Goal: Navigation & Orientation: Find specific page/section

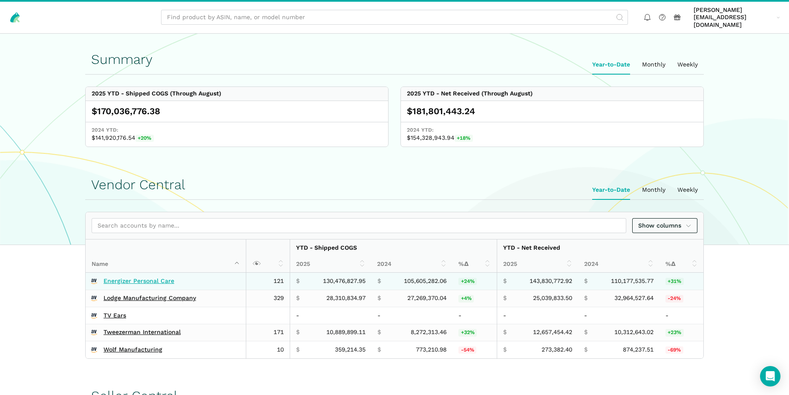
click at [152, 277] on link "Energizer Personal Care" at bounding box center [138, 281] width 71 height 8
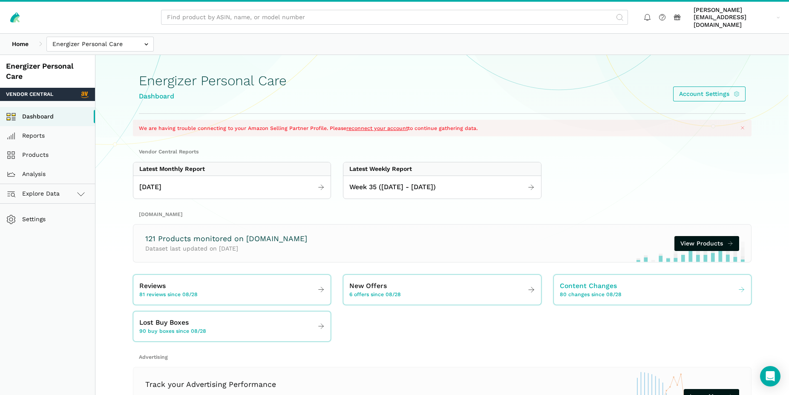
click at [741, 286] on icon at bounding box center [741, 290] width 8 height 8
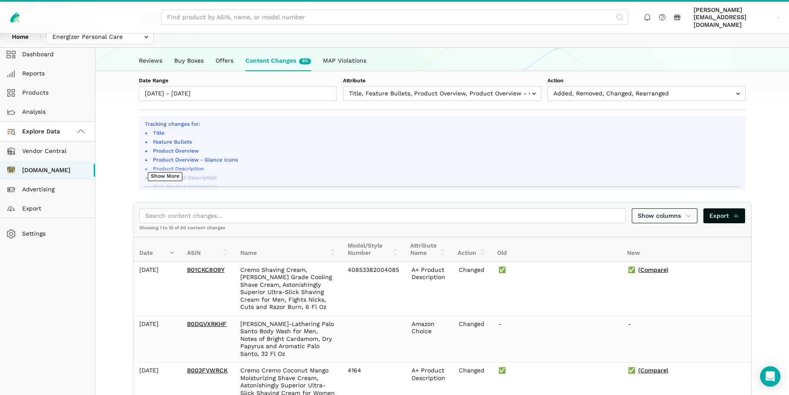
scroll to position [43, 0]
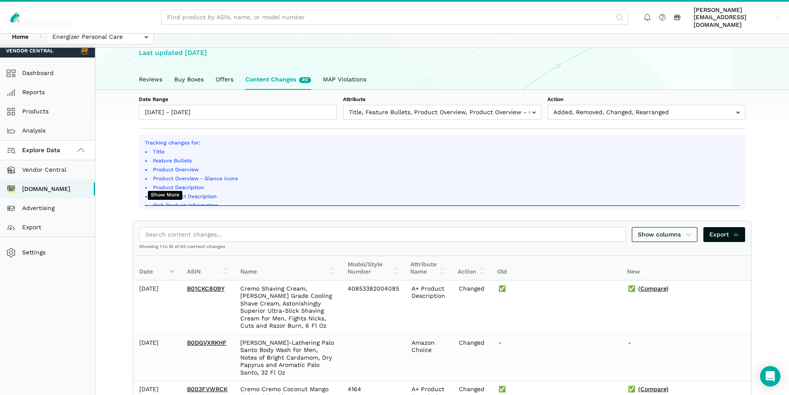
click at [173, 191] on button "Show More" at bounding box center [165, 195] width 34 height 9
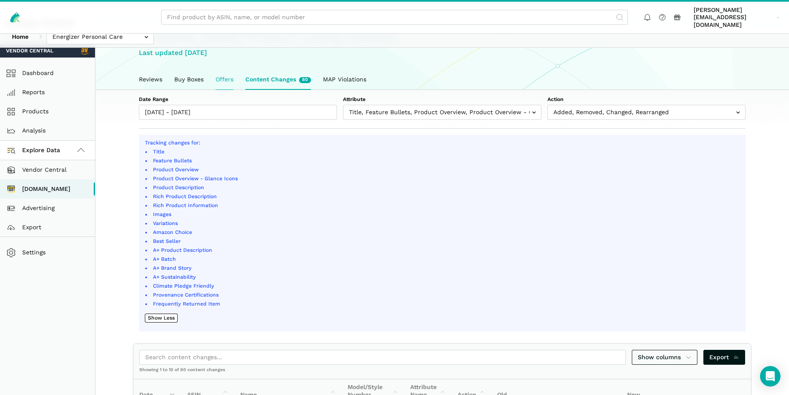
click at [224, 71] on link "Offers" at bounding box center [224, 80] width 30 height 20
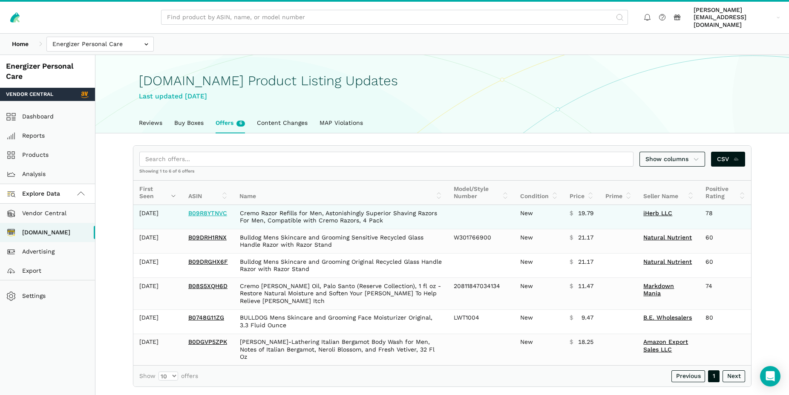
click at [215, 209] on link "B09R8YTNVC" at bounding box center [207, 212] width 39 height 7
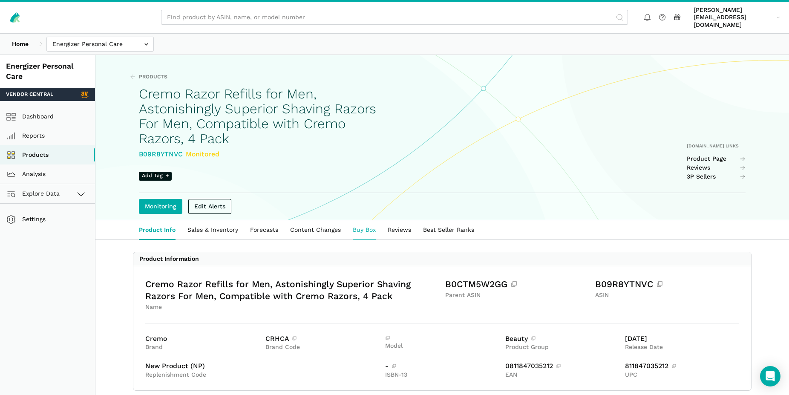
click at [364, 224] on link "Buy Box" at bounding box center [364, 230] width 35 height 20
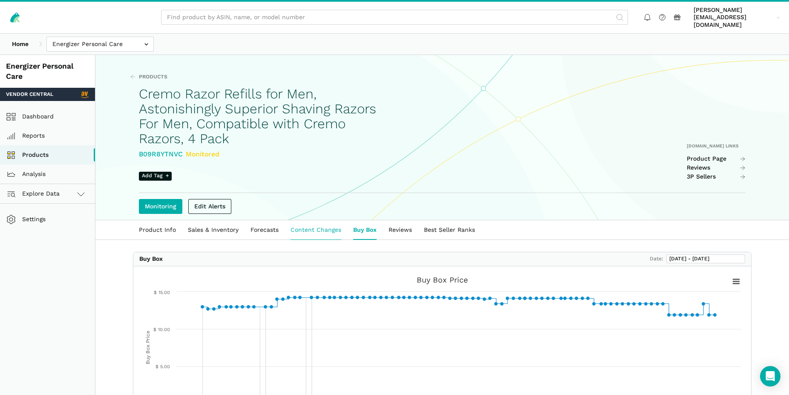
click at [319, 224] on link "Content Changes" at bounding box center [315, 230] width 63 height 20
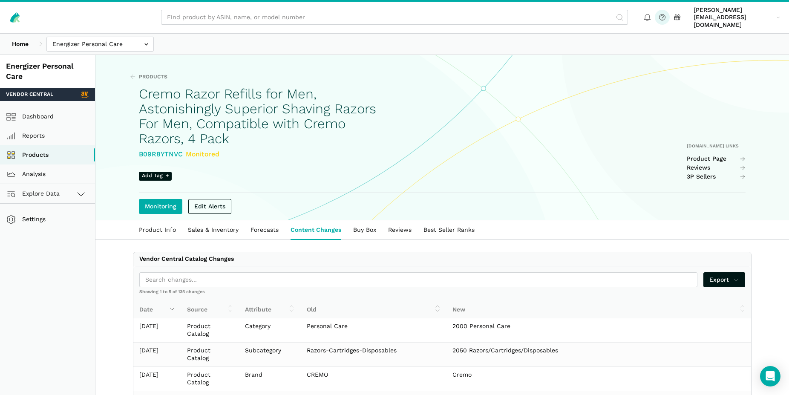
click at [666, 13] on icon at bounding box center [661, 17] width 9 height 9
click at [82, 189] on icon at bounding box center [81, 194] width 10 height 10
click at [54, 225] on link "[DOMAIN_NAME]" at bounding box center [47, 232] width 95 height 19
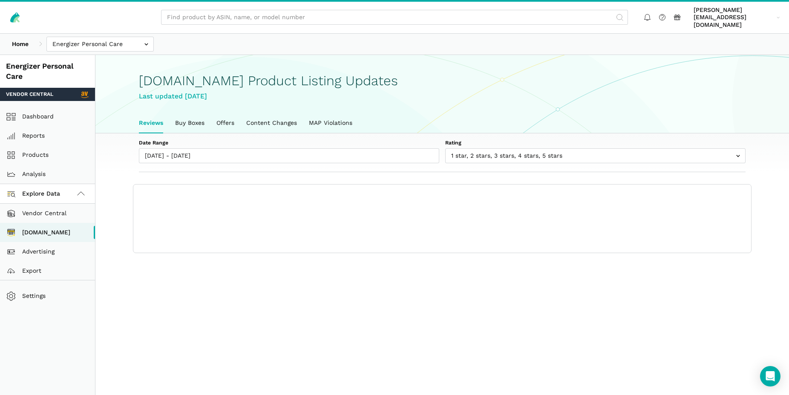
scroll to position [3, 0]
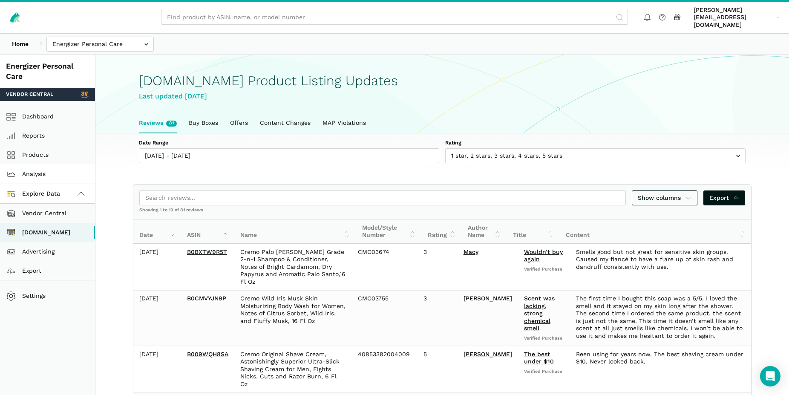
click at [45, 167] on link "Analysis" at bounding box center [47, 173] width 95 height 19
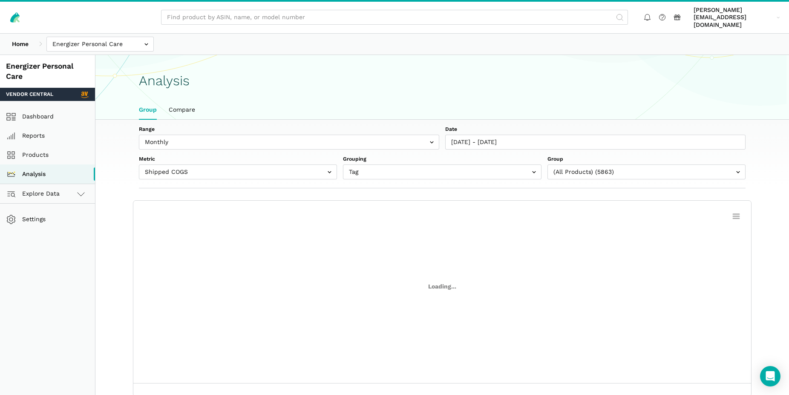
scroll to position [3, 0]
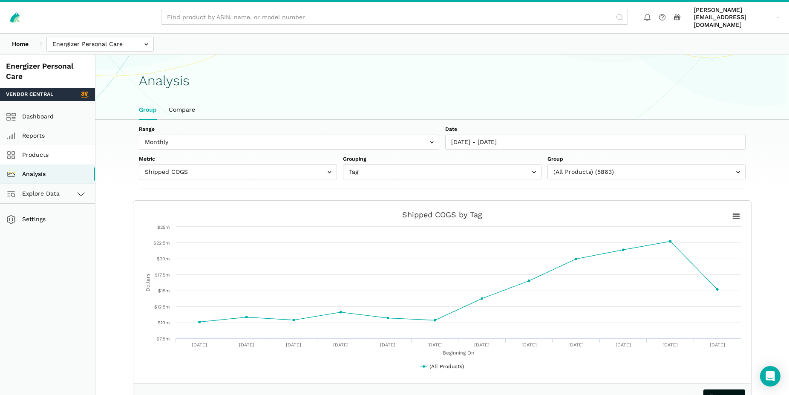
click at [42, 149] on link "Products" at bounding box center [47, 154] width 95 height 19
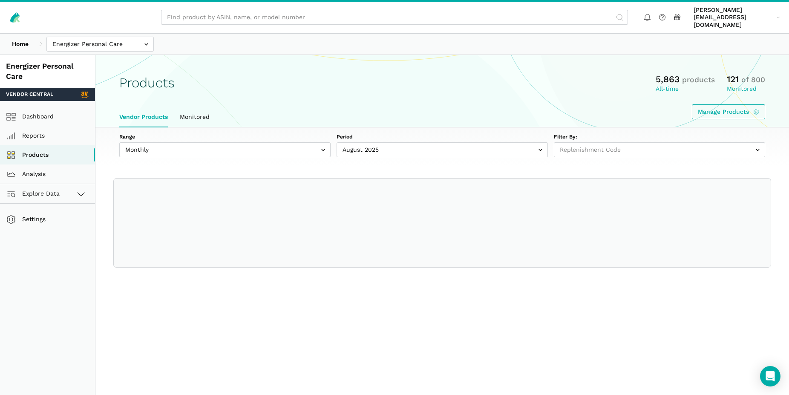
select select
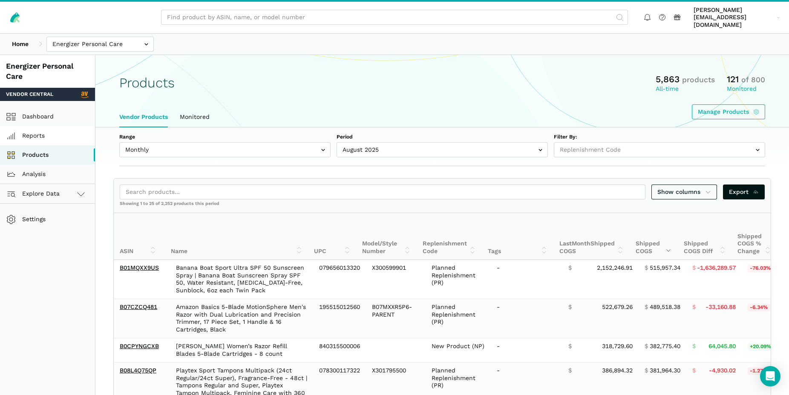
click at [42, 130] on link "Reports" at bounding box center [47, 135] width 95 height 19
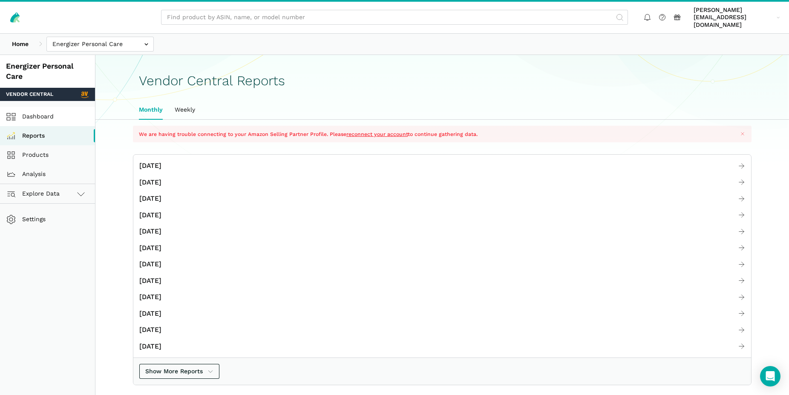
click at [48, 109] on link "Dashboard" at bounding box center [47, 116] width 95 height 19
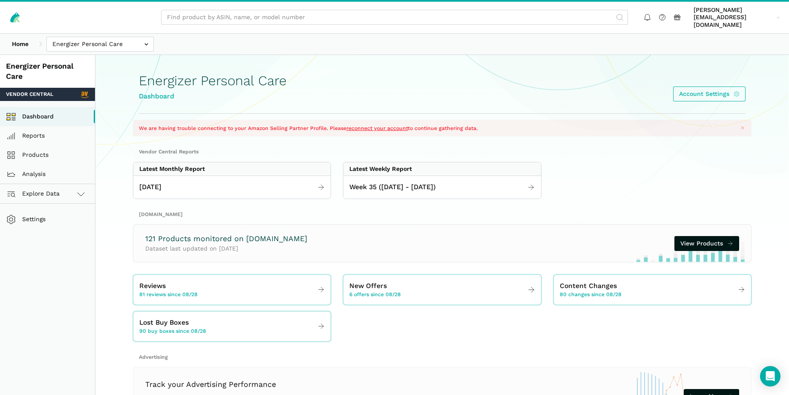
scroll to position [47, 0]
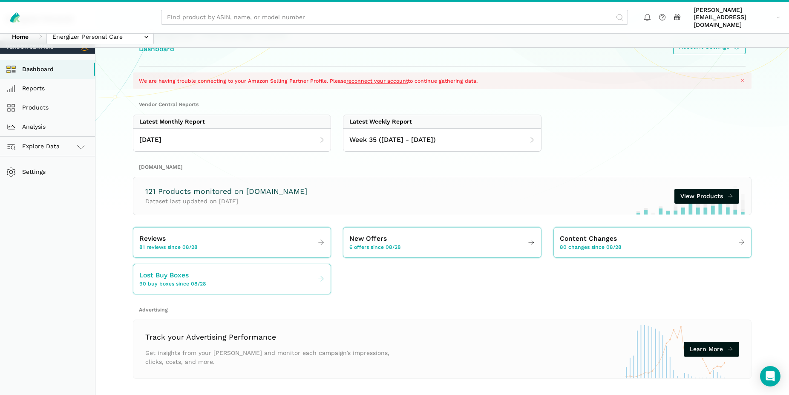
click at [321, 275] on icon at bounding box center [321, 279] width 8 height 8
